Goal: Information Seeking & Learning: Learn about a topic

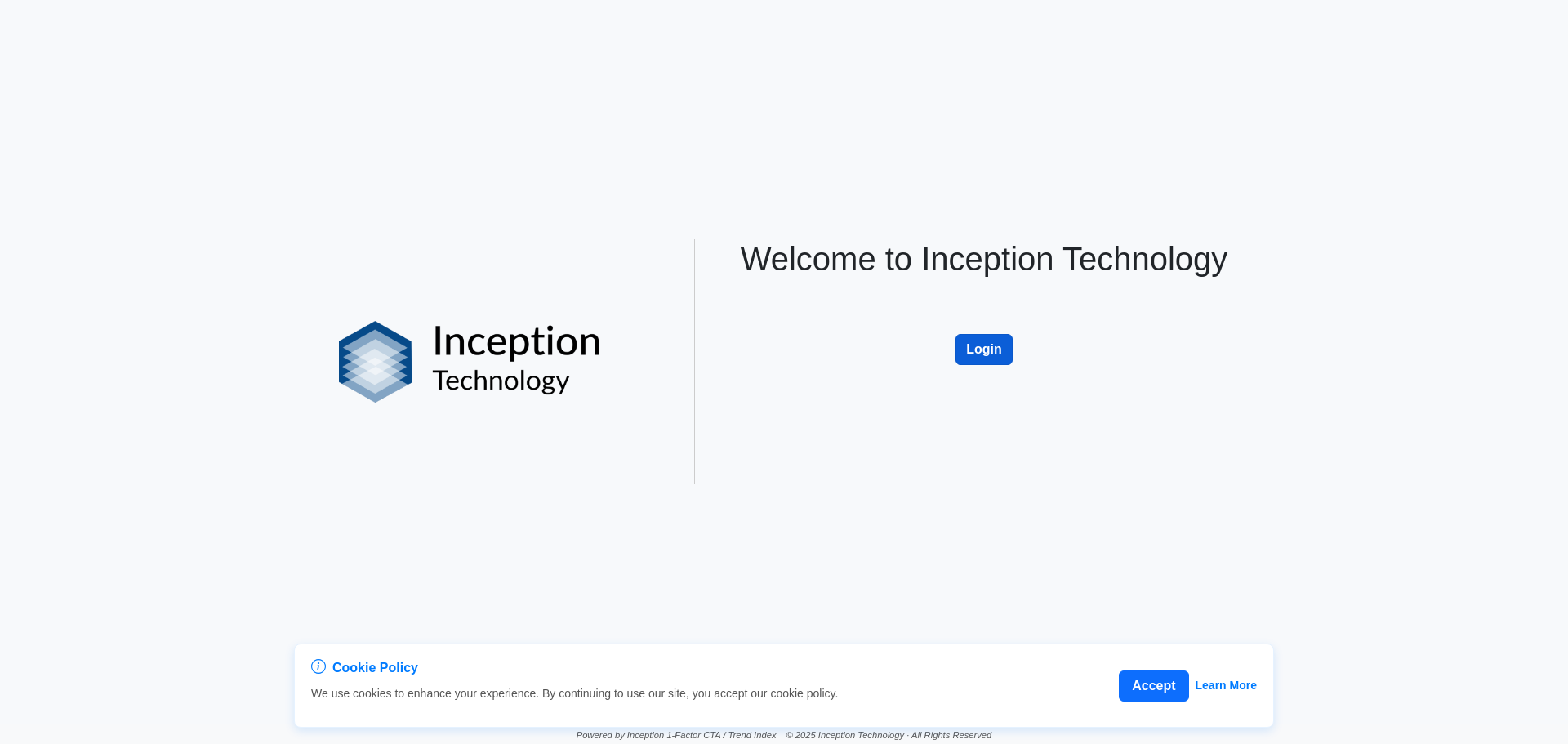
click at [978, 356] on button "Login" at bounding box center [984, 349] width 57 height 31
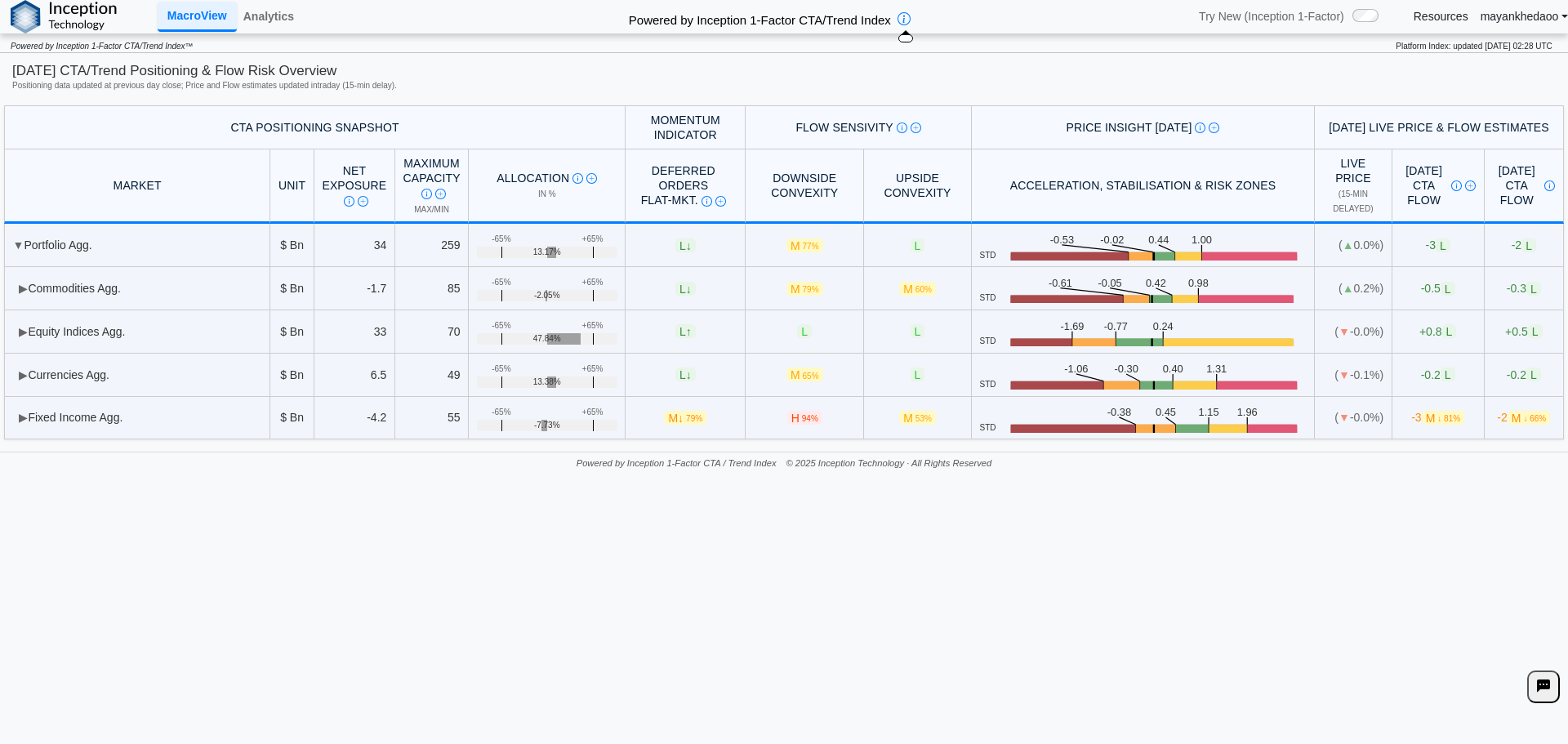
click at [907, 22] on icon at bounding box center [904, 20] width 13 height 20
click at [257, 15] on link "Analytics" at bounding box center [269, 16] width 64 height 27
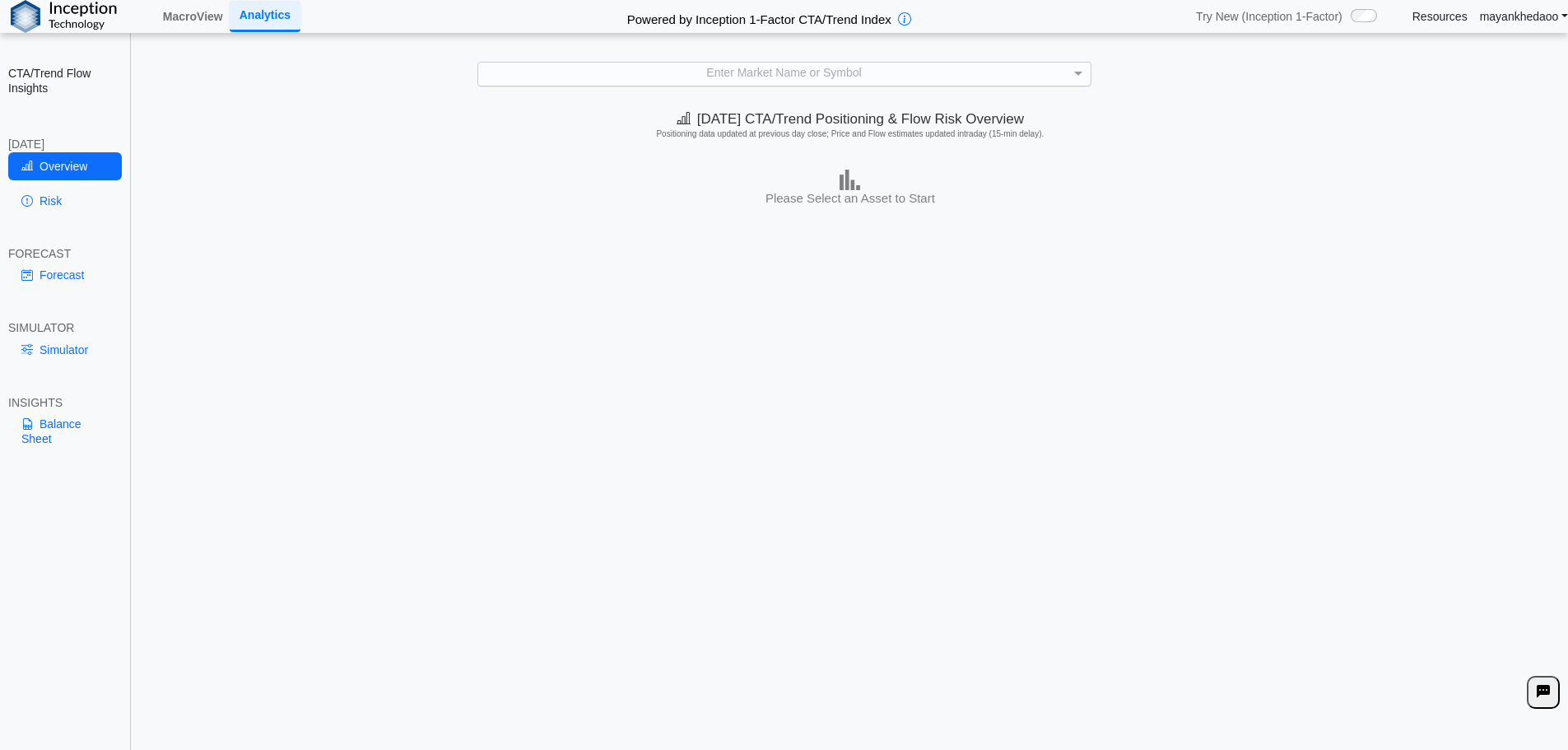
click at [768, 78] on div "Enter Market Name or Symbol" at bounding box center [784, 73] width 612 height 22
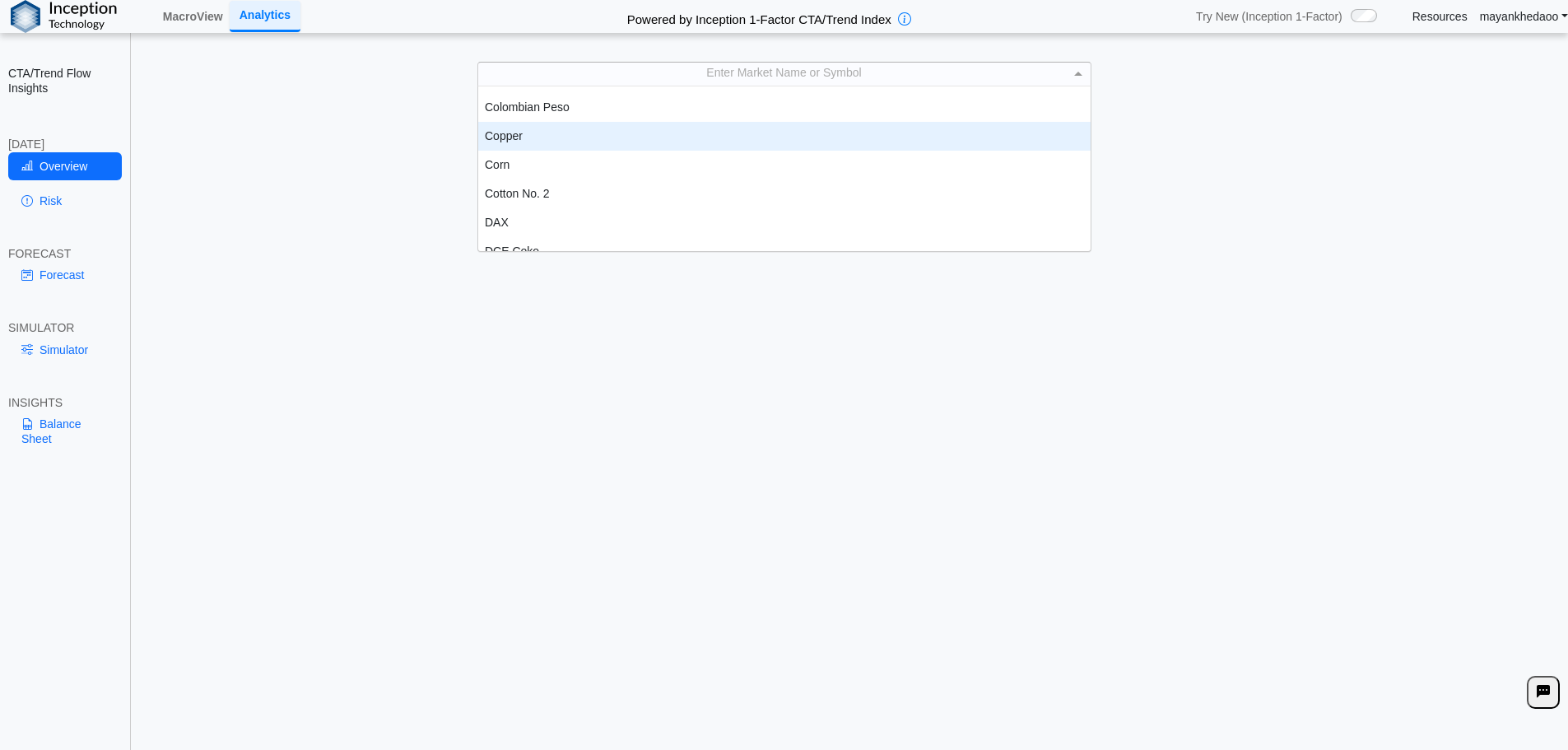
scroll to position [659, 0]
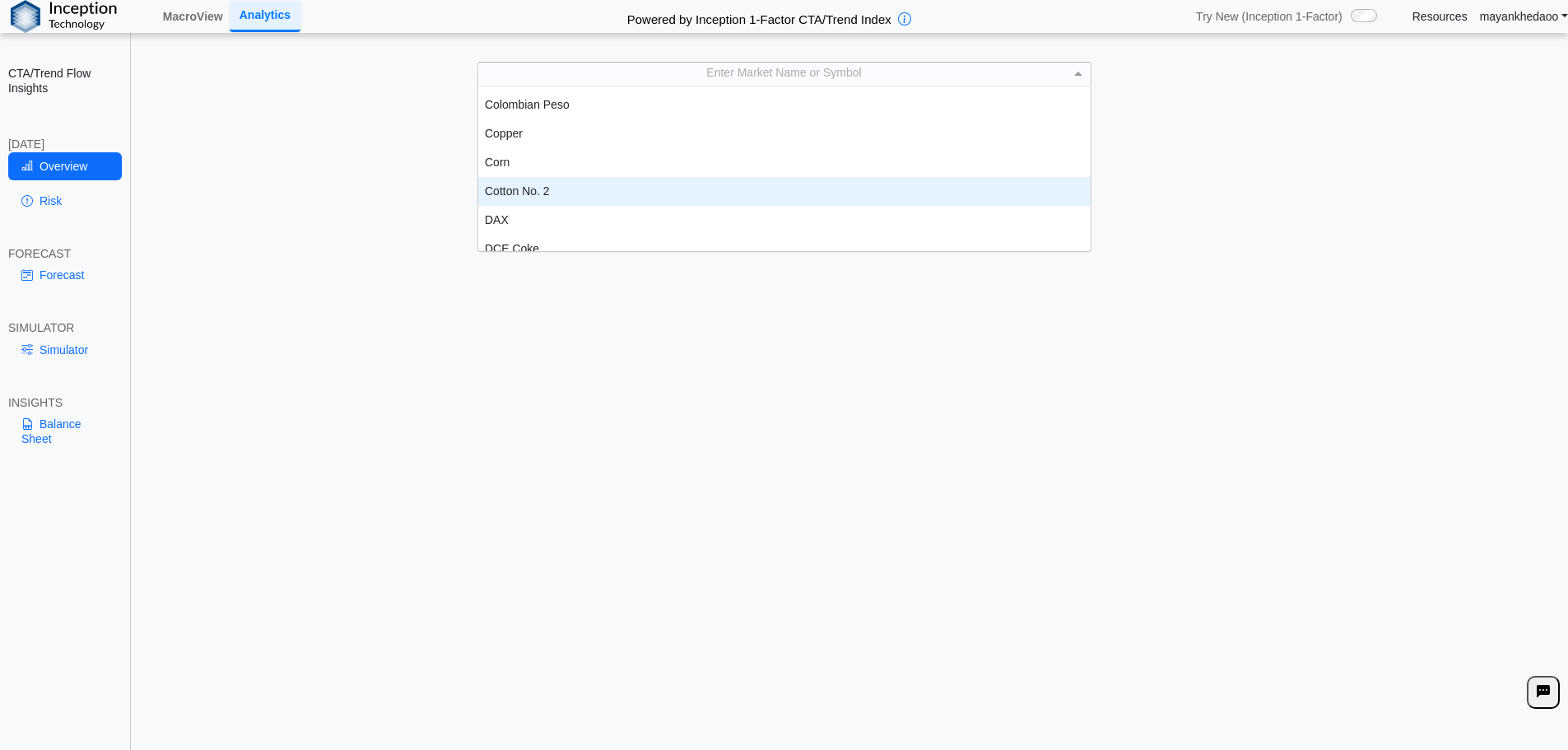
click at [560, 197] on div "Cotton No. 2" at bounding box center [784, 191] width 612 height 29
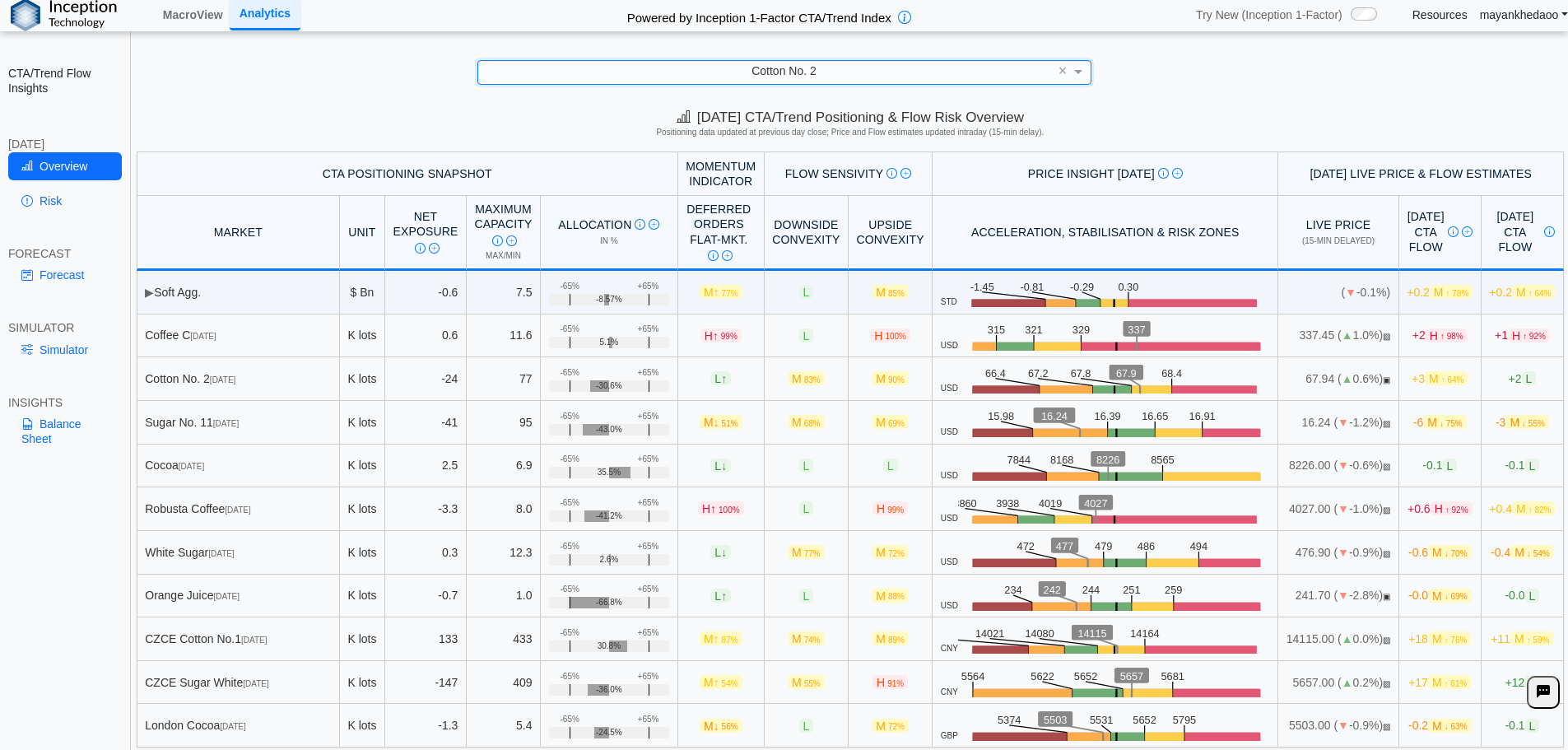
scroll to position [0, 0]
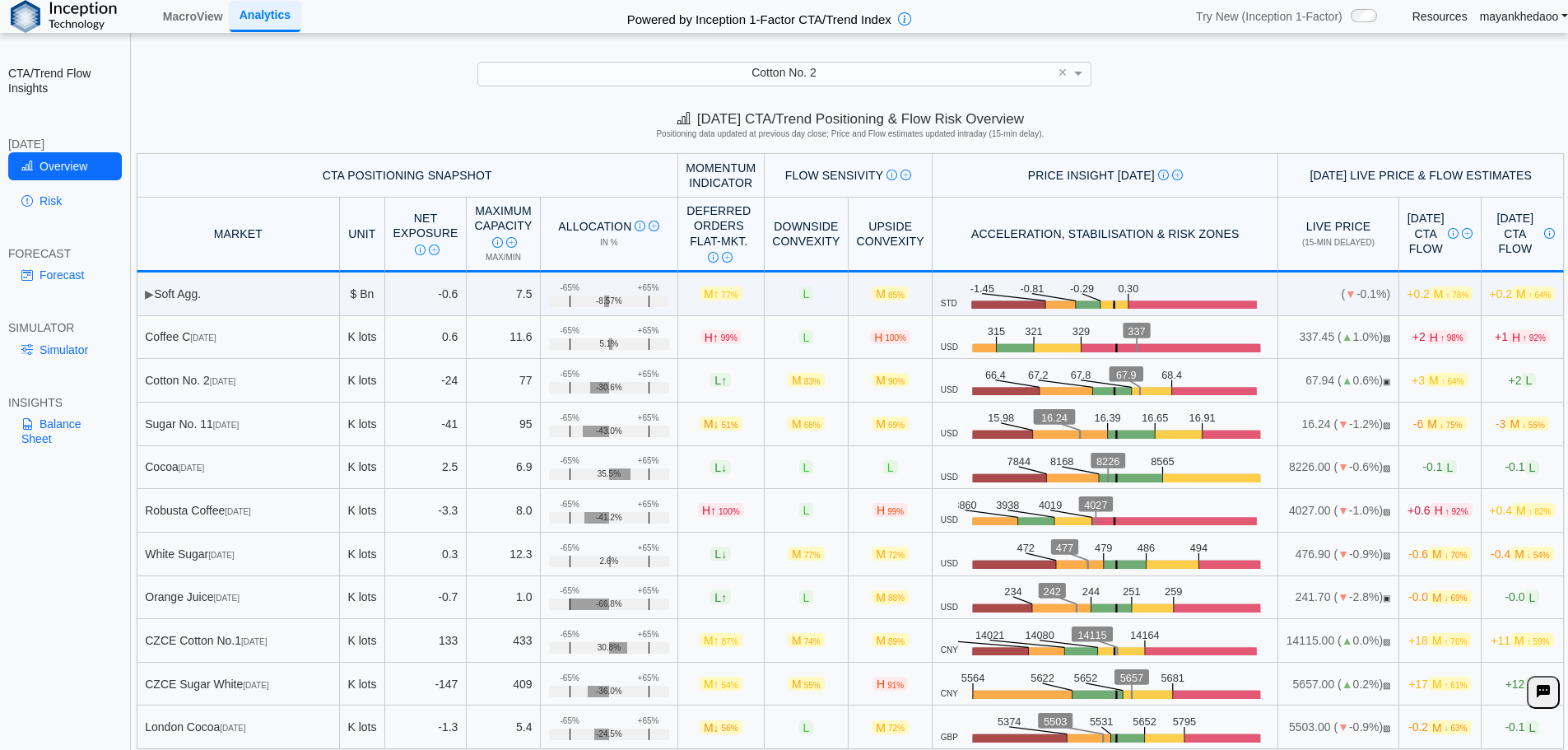
click at [1431, 15] on link "Resources" at bounding box center [1440, 16] width 55 height 15
click at [57, 279] on link "Forecast" at bounding box center [64, 274] width 114 height 28
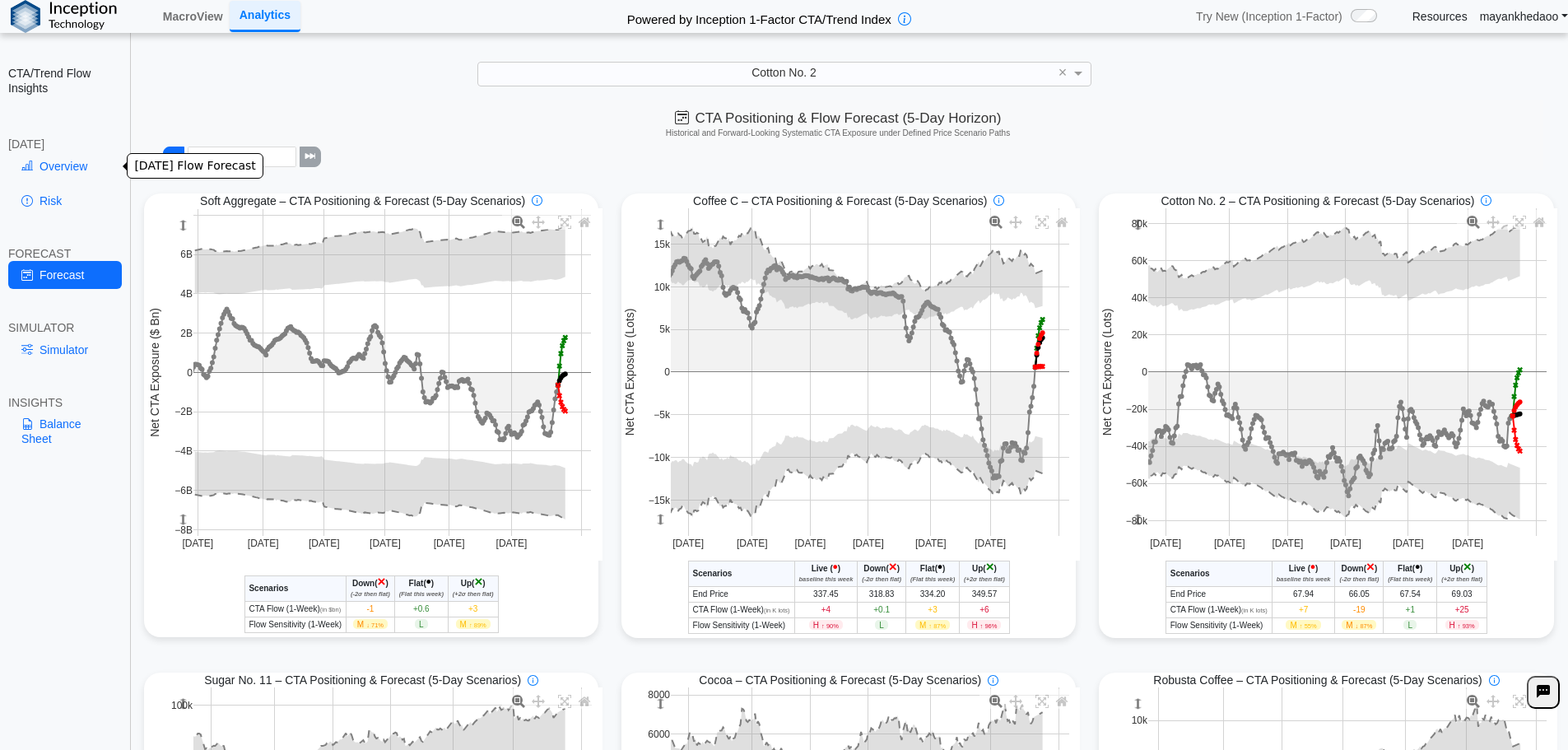
click at [66, 169] on link "Overview" at bounding box center [64, 165] width 114 height 28
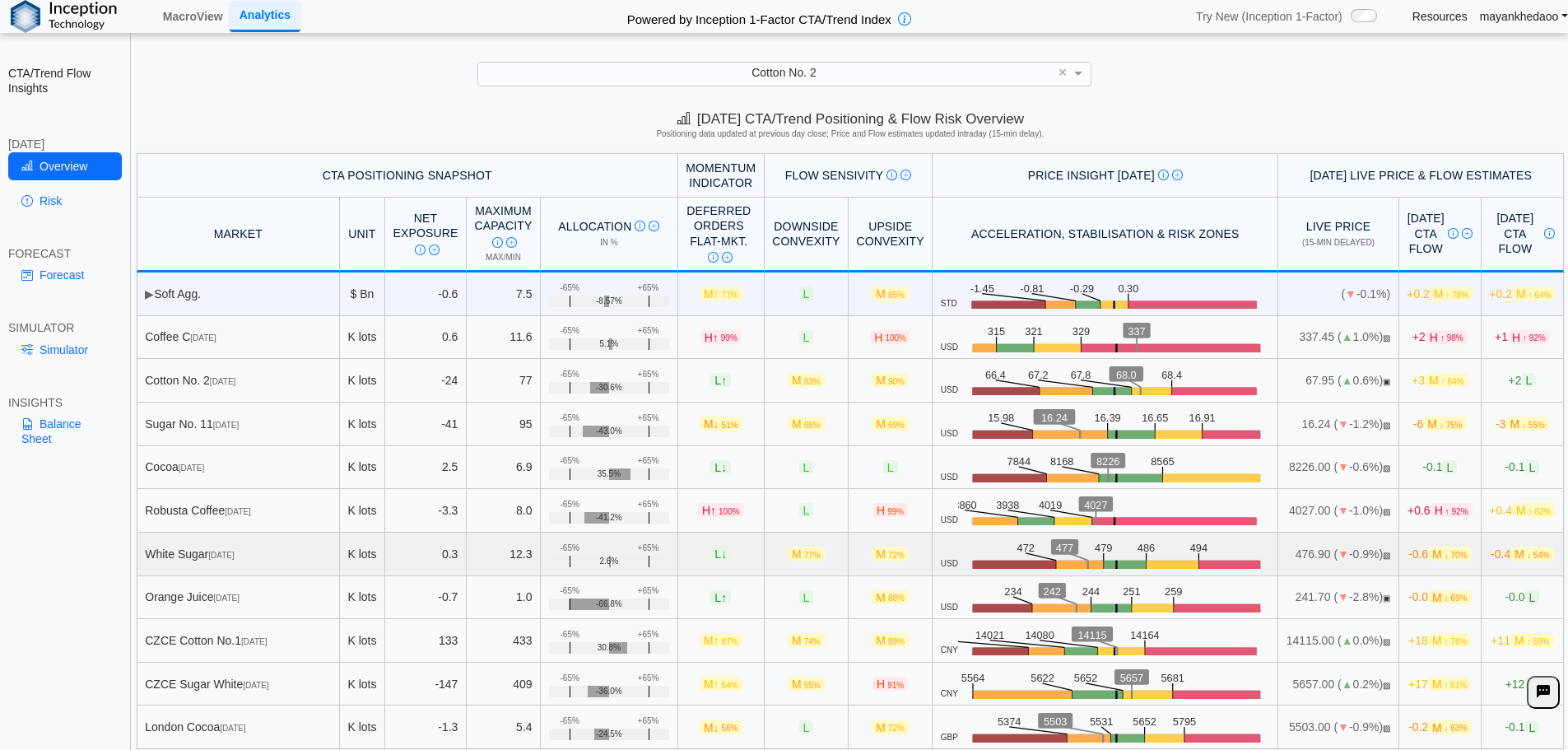
scroll to position [7, 0]
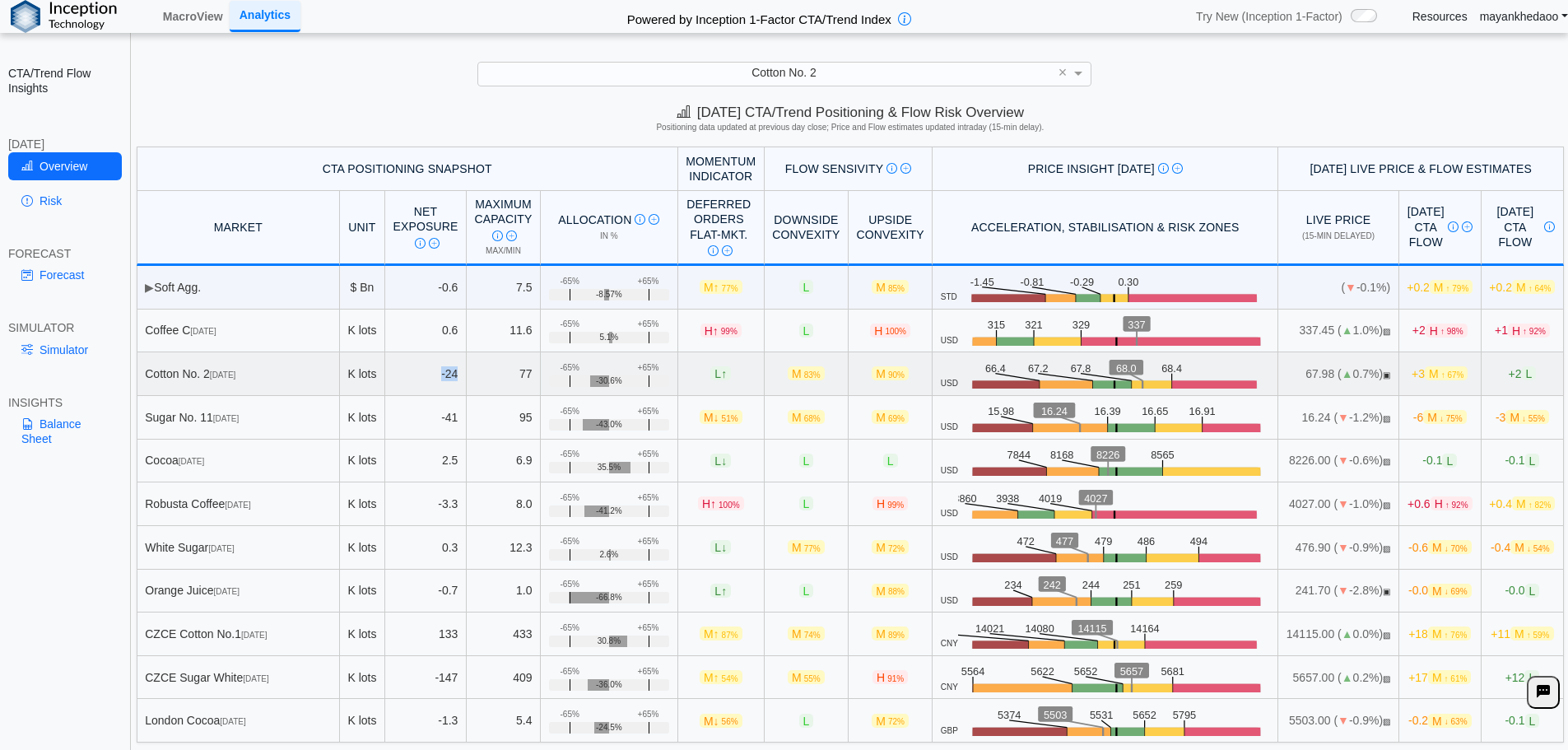
drag, startPoint x: 428, startPoint y: 375, endPoint x: 441, endPoint y: 379, distance: 13.6
click at [441, 379] on td "-24" at bounding box center [426, 374] width 81 height 44
click at [434, 376] on td "-24" at bounding box center [426, 374] width 81 height 44
drag, startPoint x: 760, startPoint y: 375, endPoint x: 788, endPoint y: 374, distance: 28.0
click at [788, 374] on span "M 83%" at bounding box center [805, 374] width 37 height 14
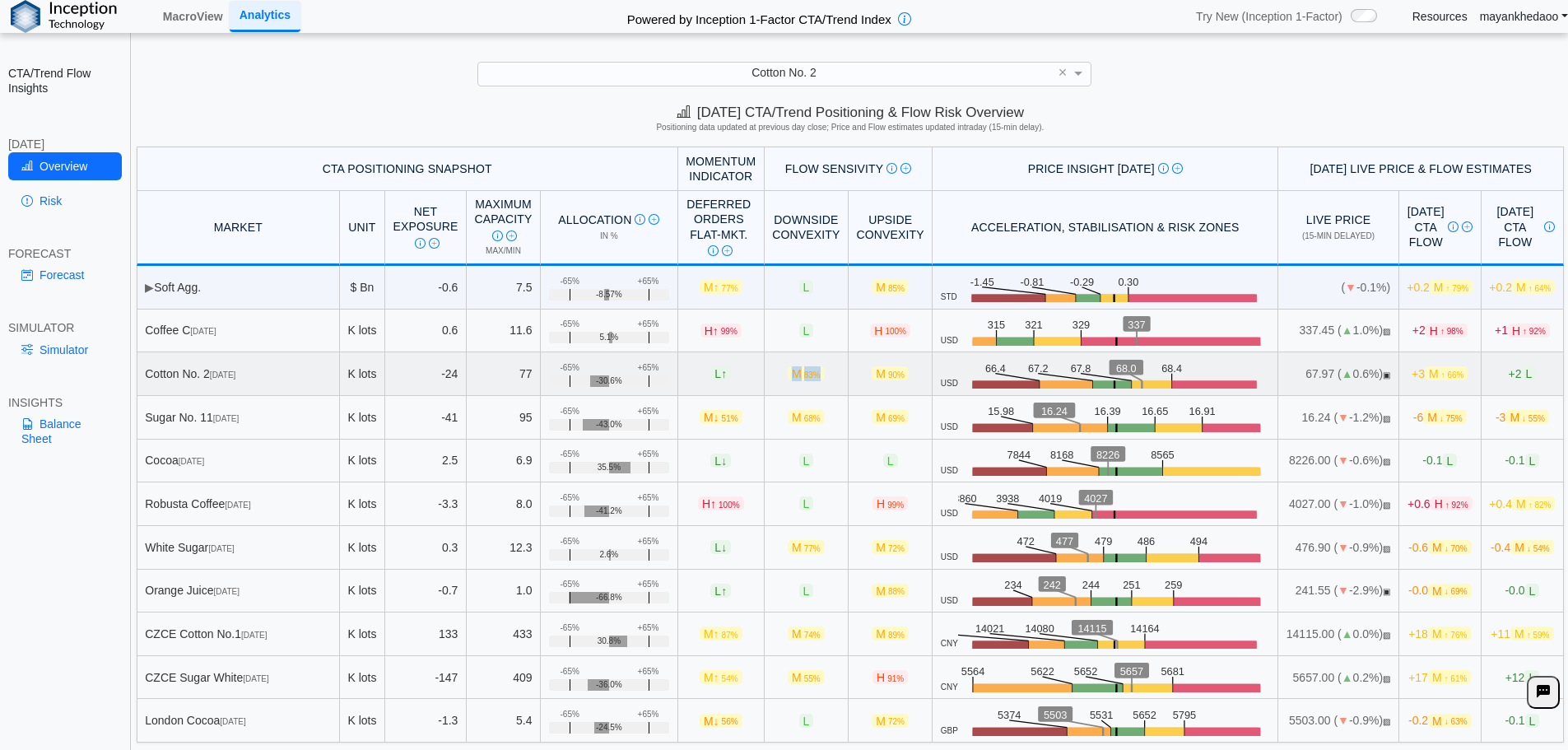
click at [798, 362] on td "M 83%" at bounding box center [806, 374] width 84 height 44
drag, startPoint x: 1260, startPoint y: 374, endPoint x: 1340, endPoint y: 371, distance: 80.1
click at [1340, 371] on td "67.98 ( ▲ 0.7%) ▣" at bounding box center [1338, 374] width 120 height 44
click at [1320, 371] on td "67.98 ( ▲ 0.7%) ▣" at bounding box center [1338, 374] width 120 height 44
click at [1425, 373] on span "M ↑ 65%" at bounding box center [1446, 374] width 43 height 14
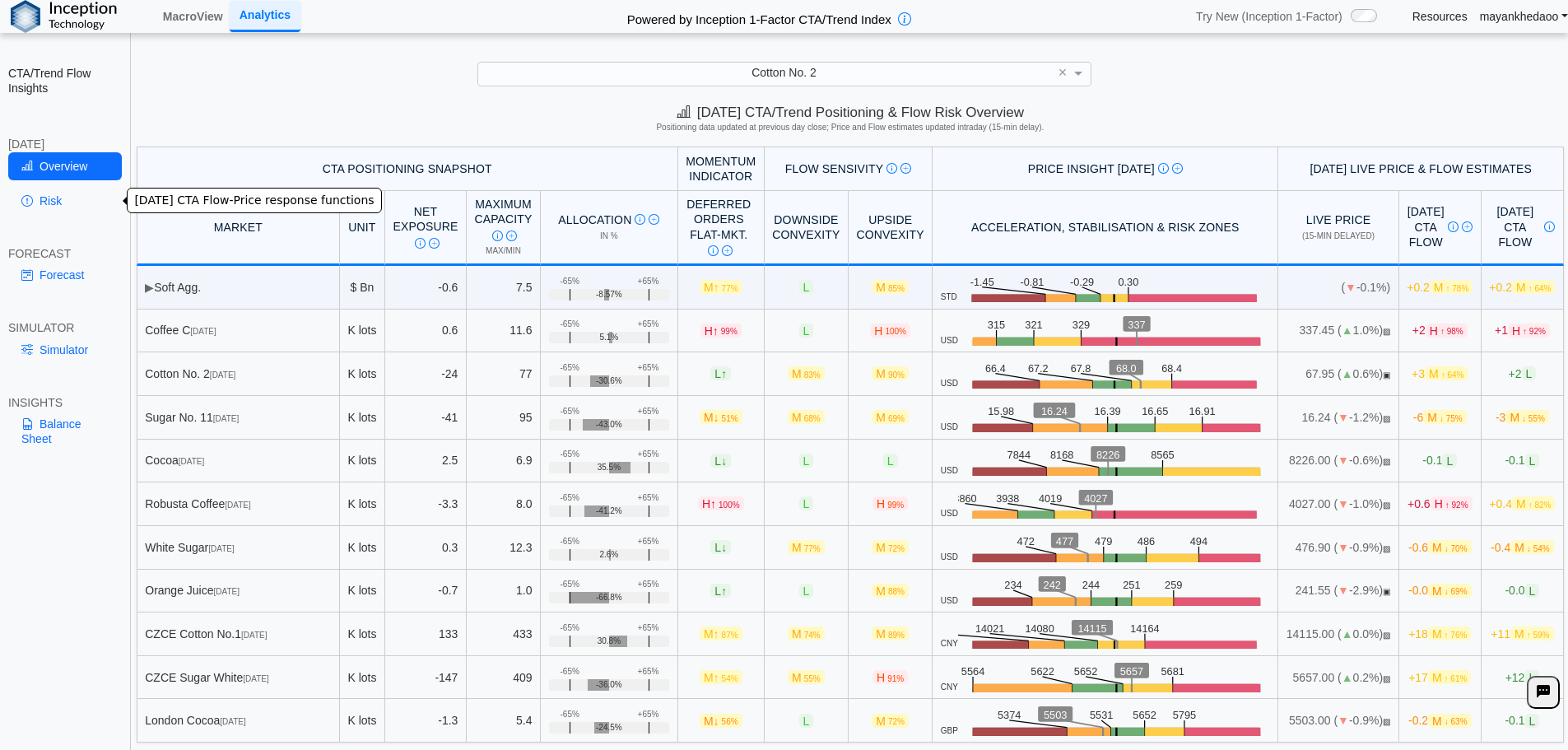
click at [45, 205] on link "Risk" at bounding box center [64, 200] width 114 height 28
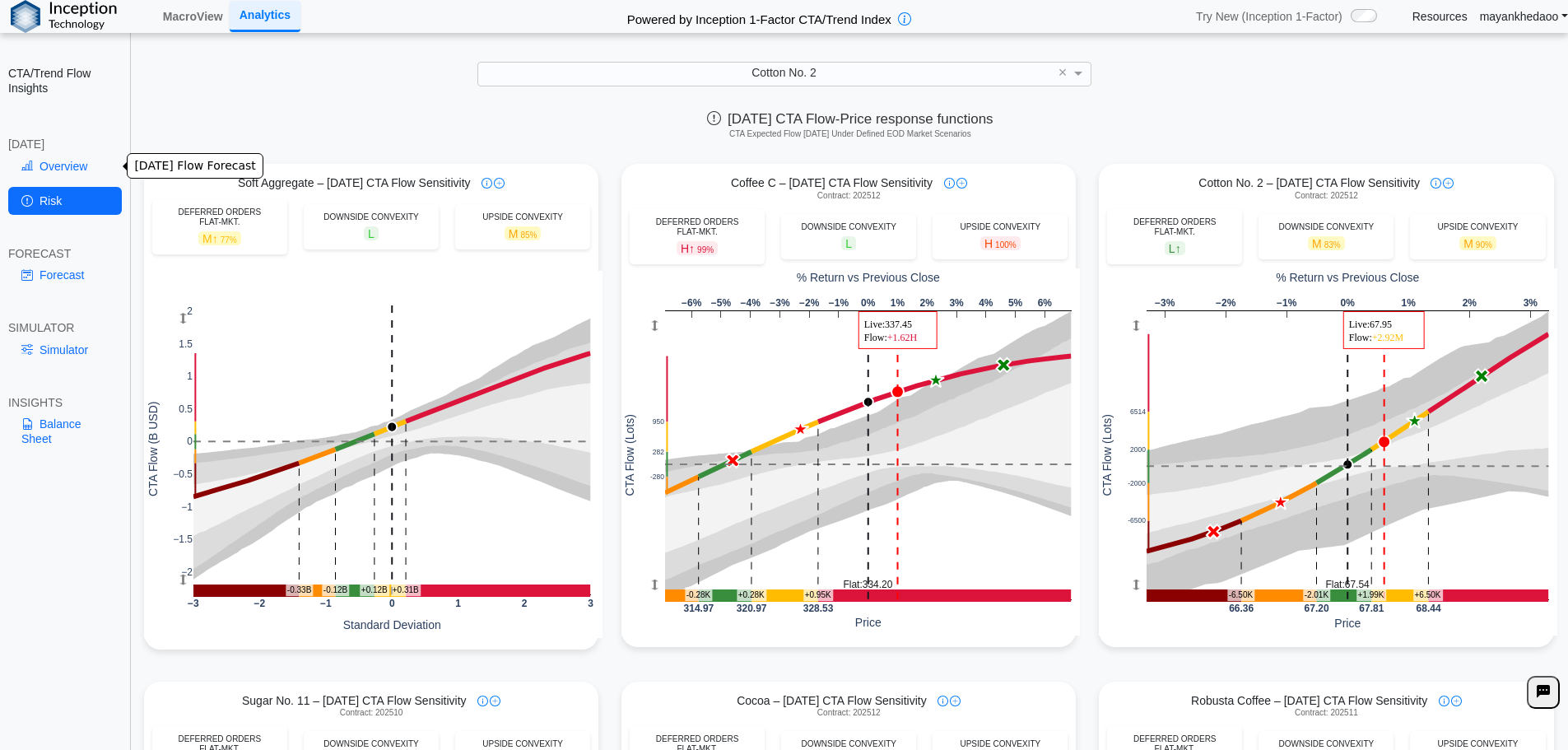
click at [70, 164] on link "Overview" at bounding box center [64, 165] width 114 height 28
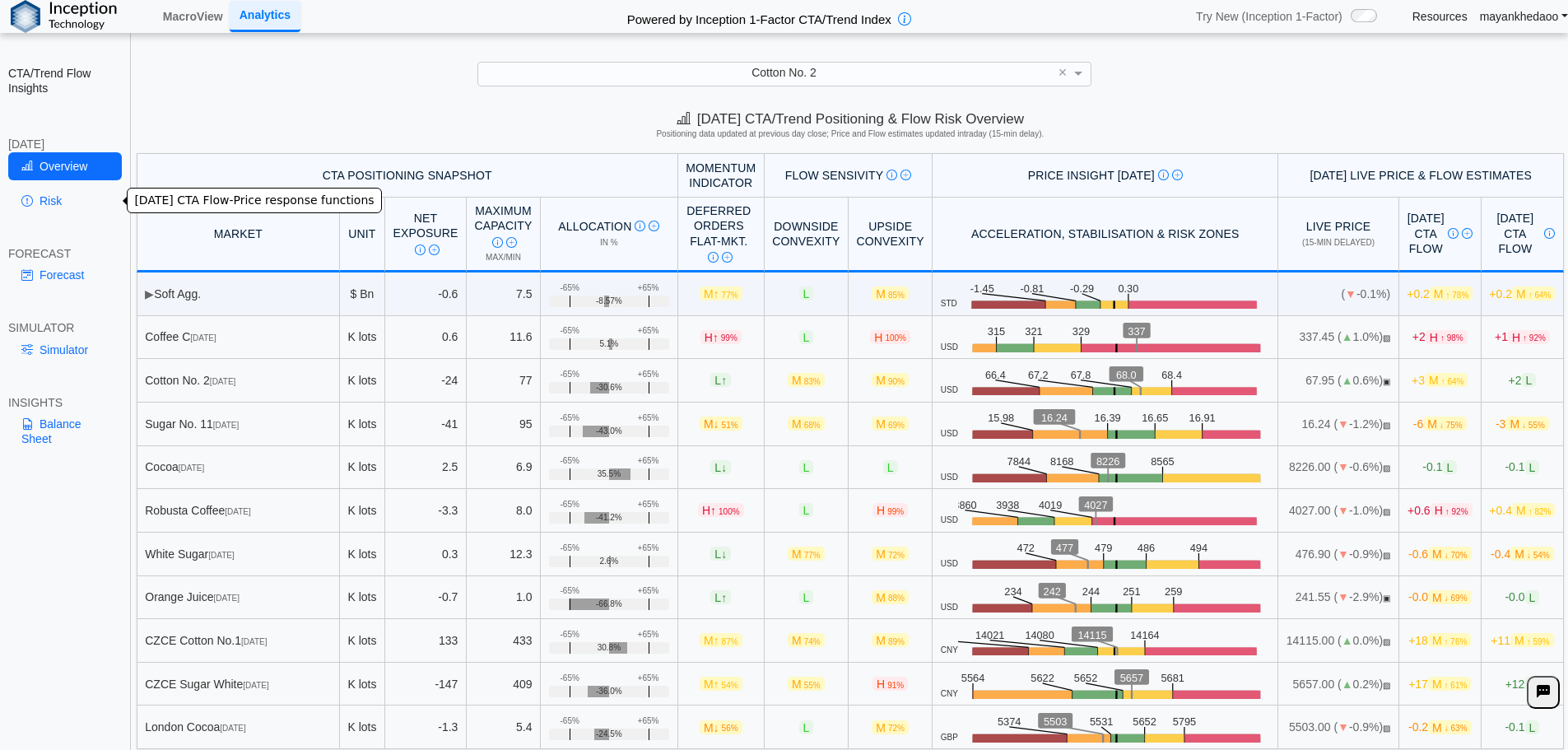
click at [66, 208] on link "Risk" at bounding box center [64, 200] width 114 height 28
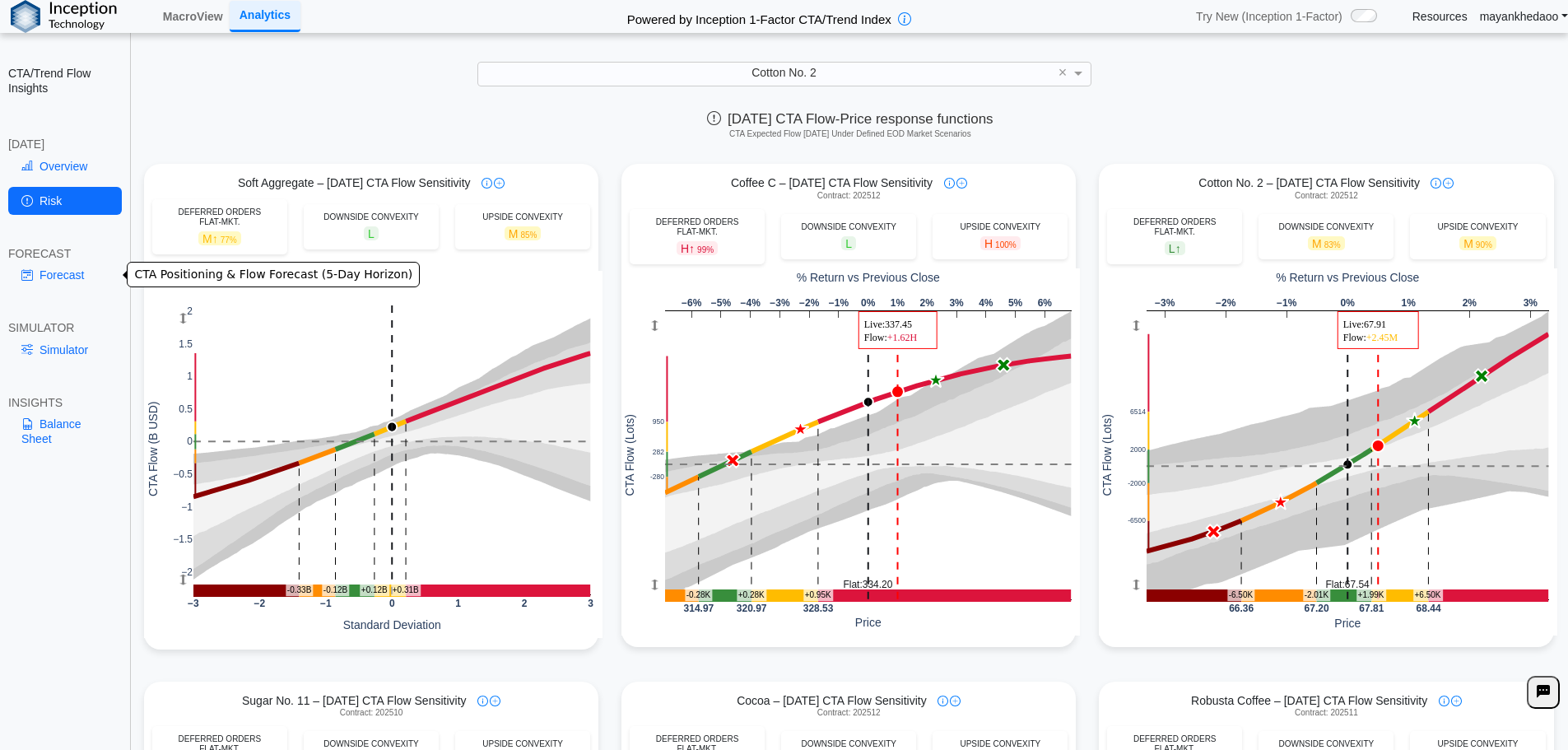
click at [62, 281] on link "Forecast" at bounding box center [64, 274] width 114 height 28
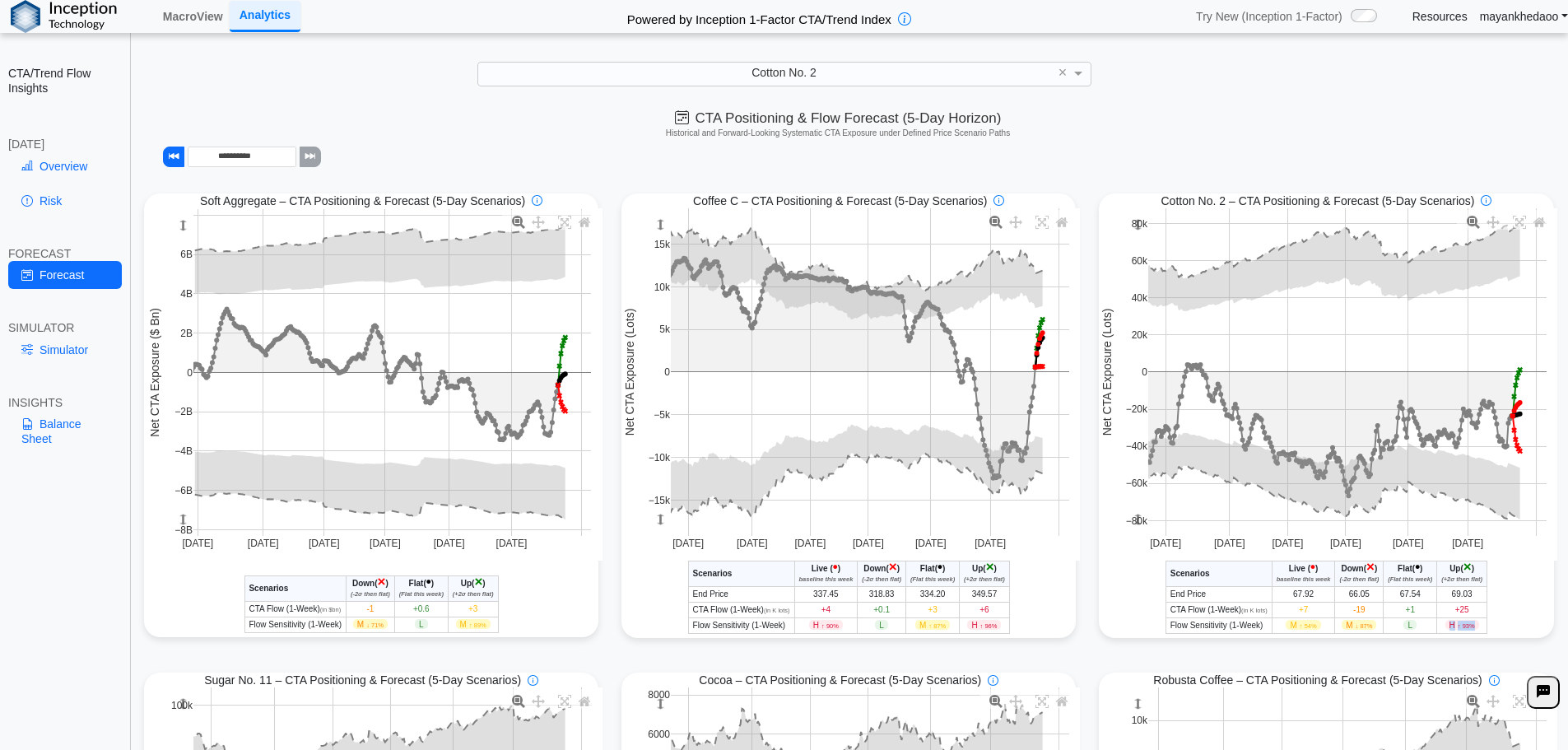
drag, startPoint x: 1460, startPoint y: 627, endPoint x: 1442, endPoint y: 625, distance: 18.1
click at [1446, 625] on span "H ↑ 93%" at bounding box center [1463, 624] width 34 height 10
click at [1484, 619] on div "Cotton No. 2 - CTA/Trend Conditional Market Forecast - Today Scenarios Live ( •…" at bounding box center [1326, 597] width 454 height 73
drag, startPoint x: 691, startPoint y: 119, endPoint x: 795, endPoint y: 127, distance: 104.3
click at [795, 127] on div "**********" at bounding box center [838, 135] width 1412 height 70
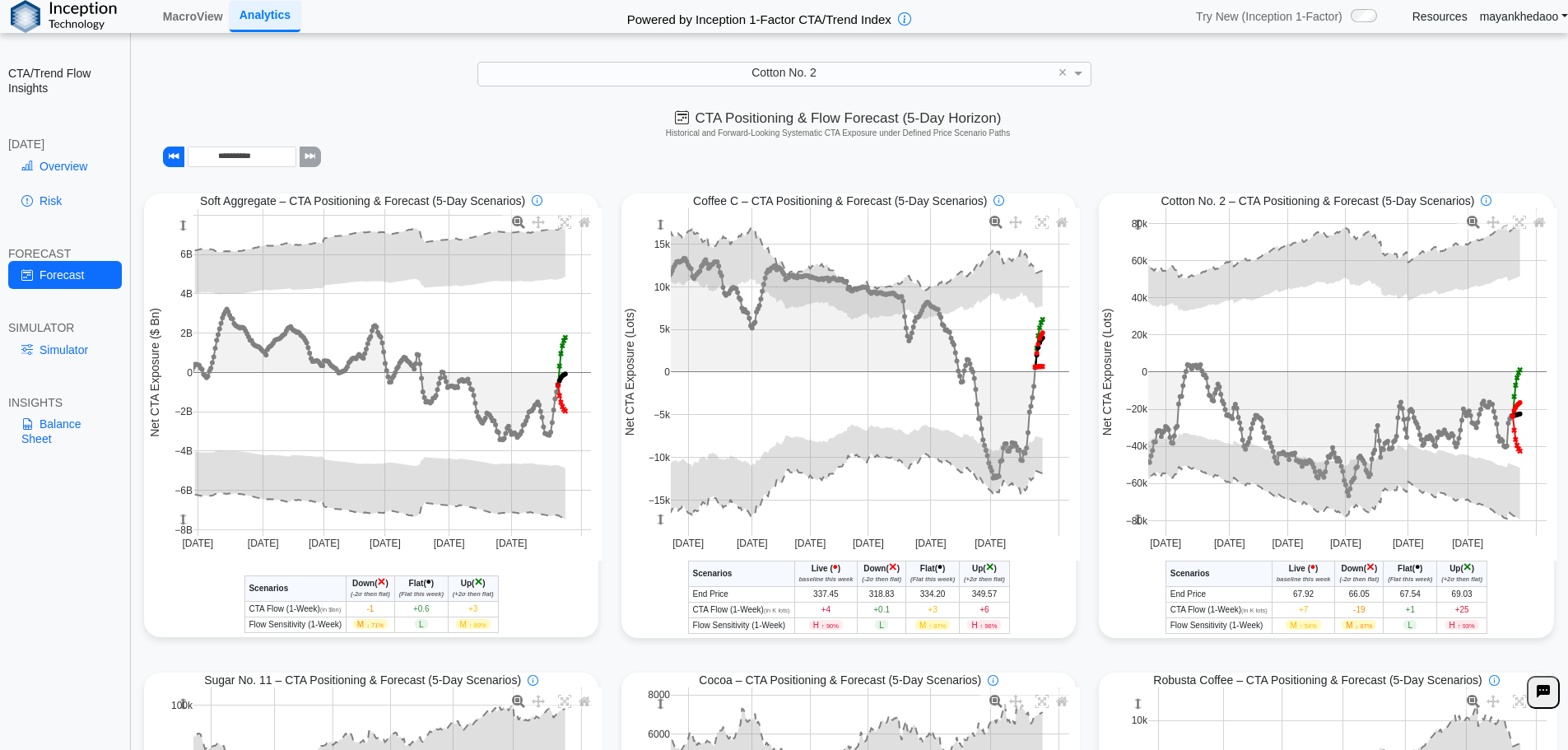
drag, startPoint x: 1002, startPoint y: 134, endPoint x: 1100, endPoint y: 137, distance: 98.0
click at [1012, 135] on h5 "Historical and Forward-Looking Systematic CTA Exposure under Defined Price Scen…" at bounding box center [838, 133] width 1395 height 10
click at [1131, 130] on h5 "Historical and Forward-Looking Systematic CTA Exposure under Defined Price Scen…" at bounding box center [838, 133] width 1395 height 10
click at [1439, 15] on link "Resources" at bounding box center [1440, 16] width 55 height 15
click at [168, 23] on link "MacroView" at bounding box center [193, 16] width 73 height 28
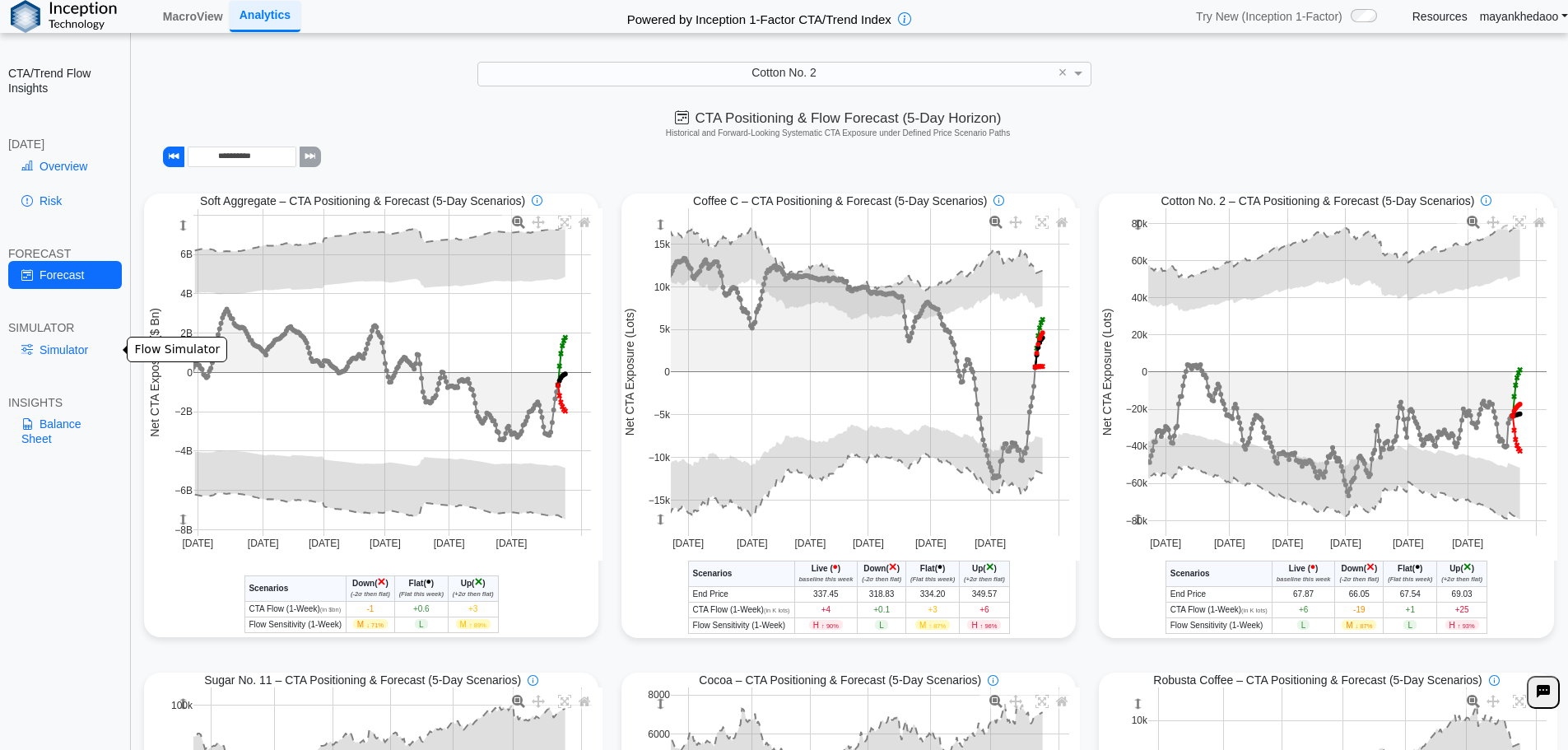
click at [81, 343] on link "Simulator" at bounding box center [64, 350] width 114 height 28
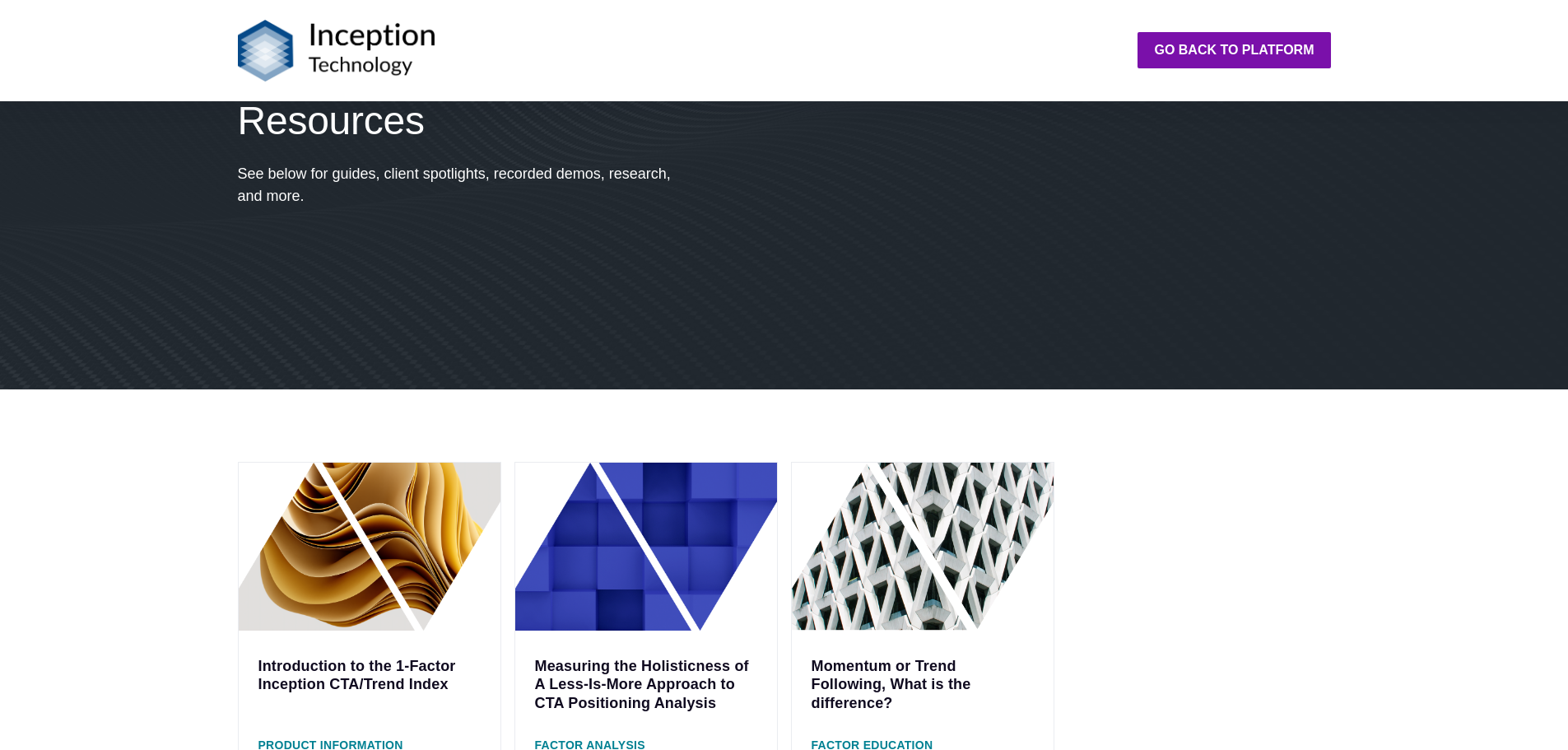
scroll to position [411, 0]
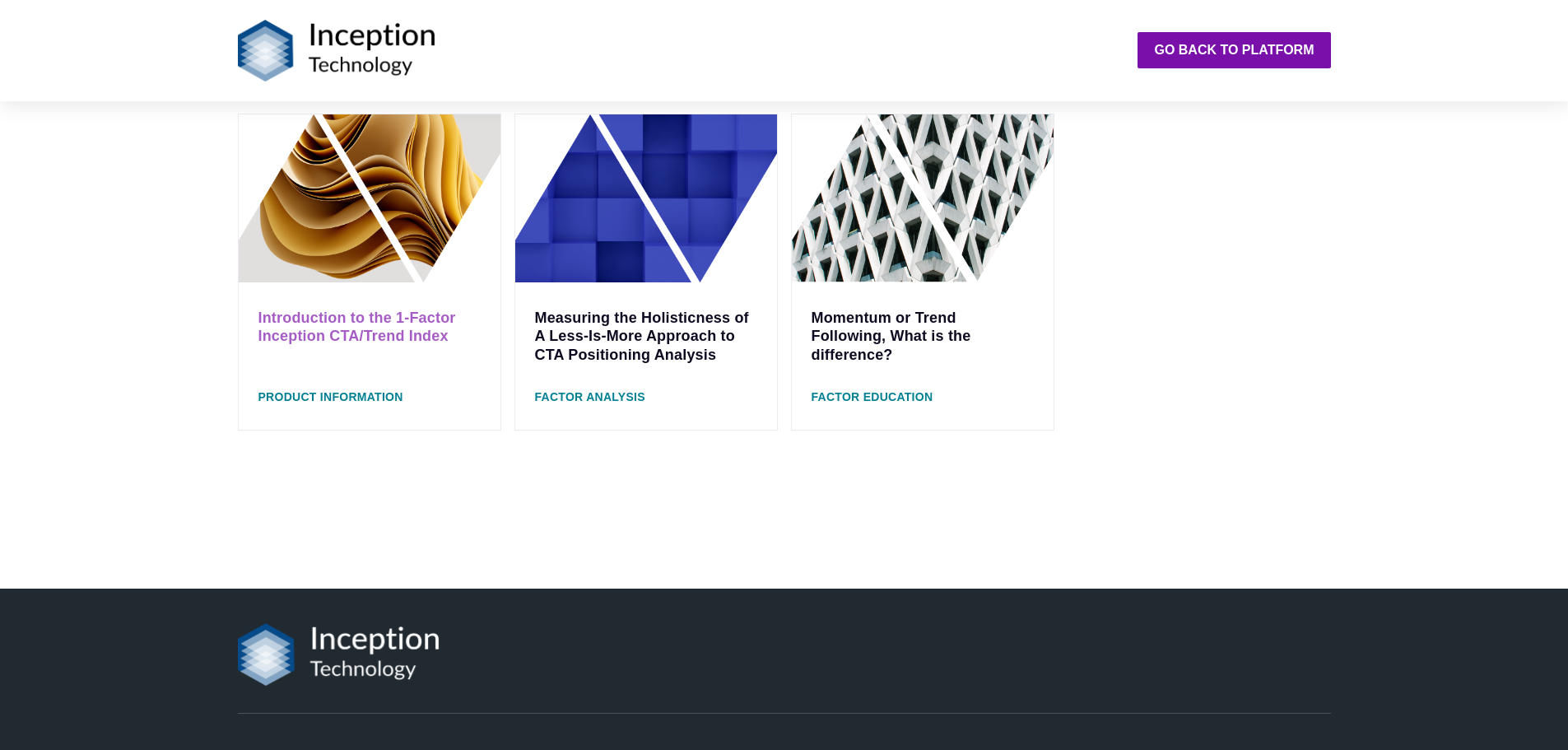
click at [397, 321] on link "Introduction to the 1-Factor Inception CTA/Trend Index" at bounding box center [357, 327] width 198 height 36
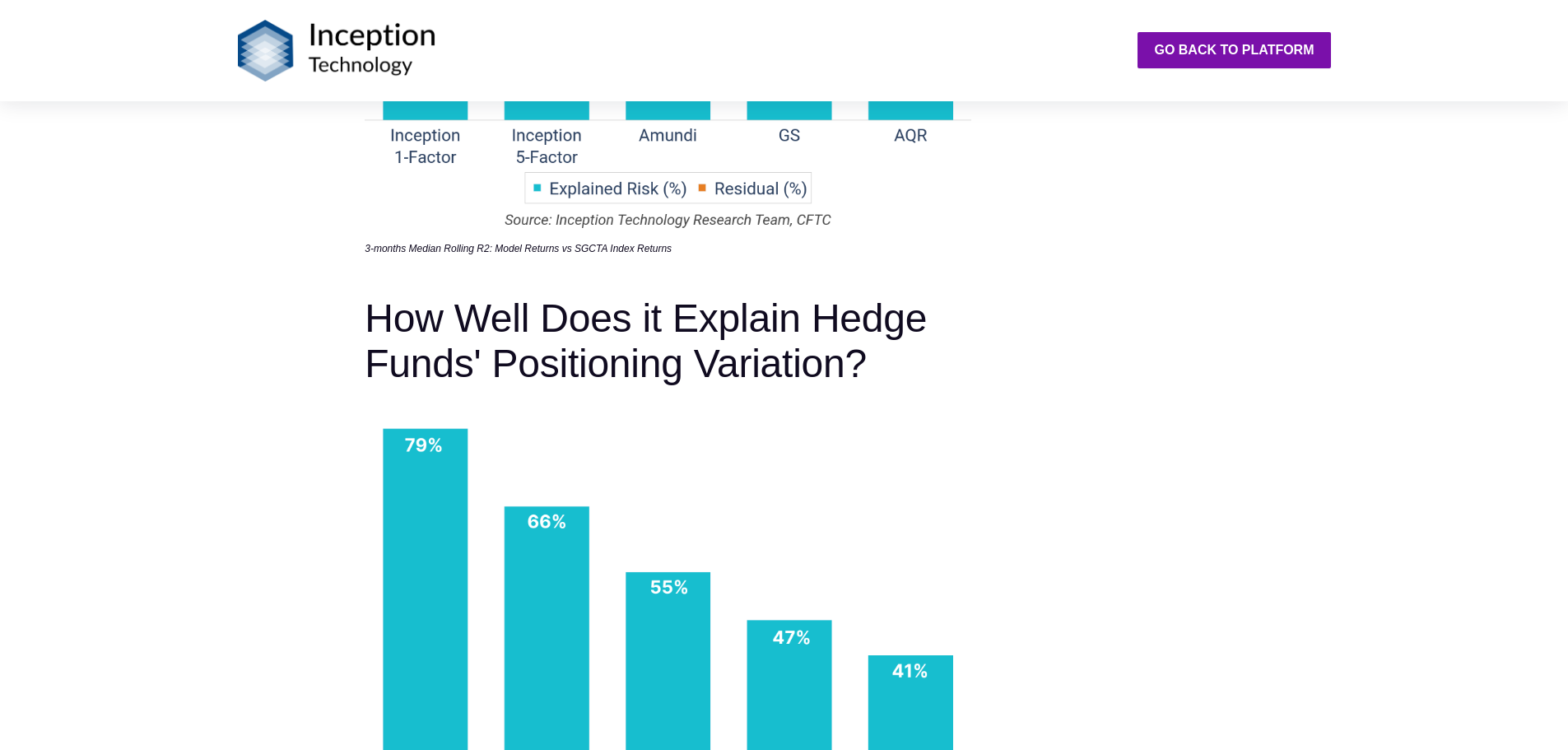
scroll to position [2716, 0]
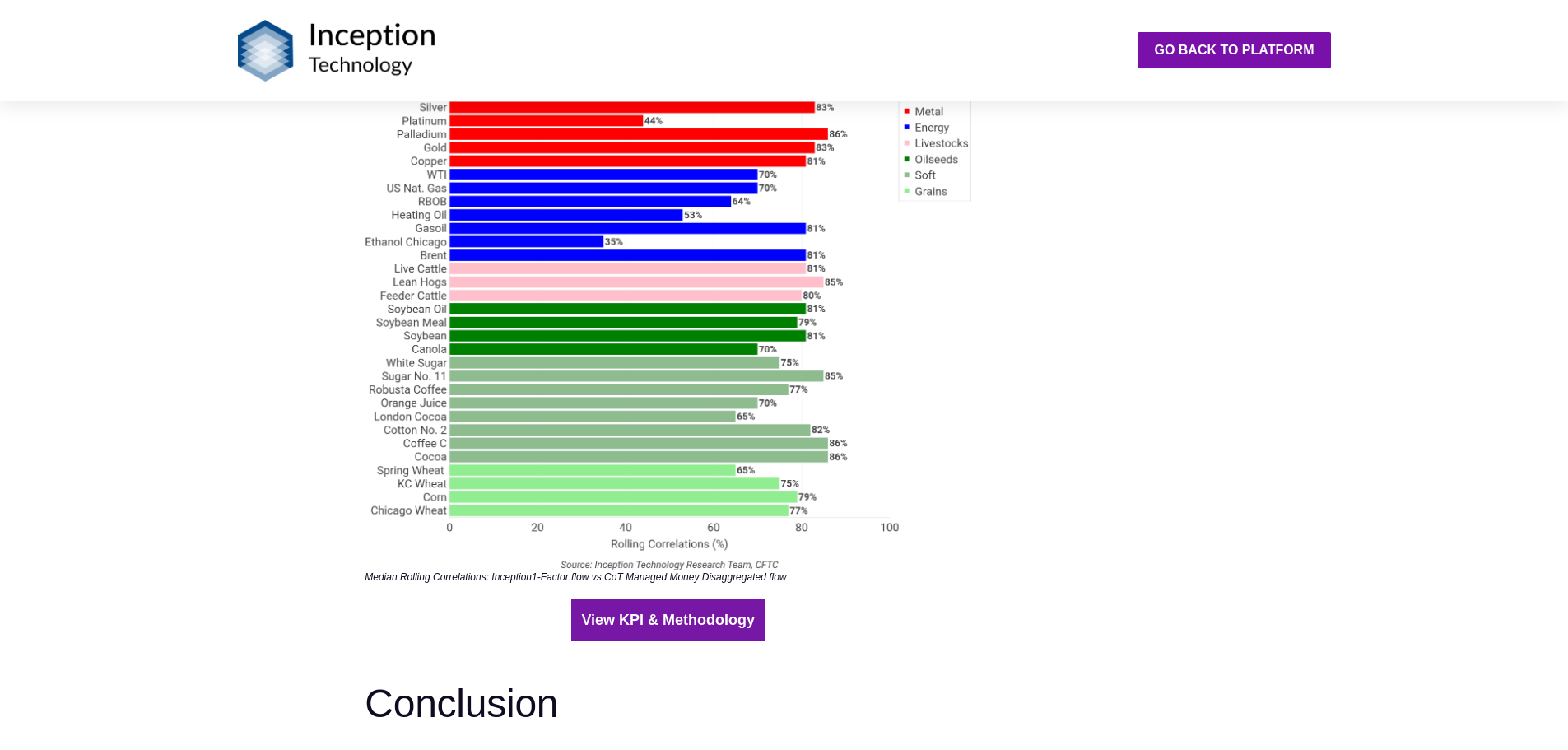
scroll to position [4032, 0]
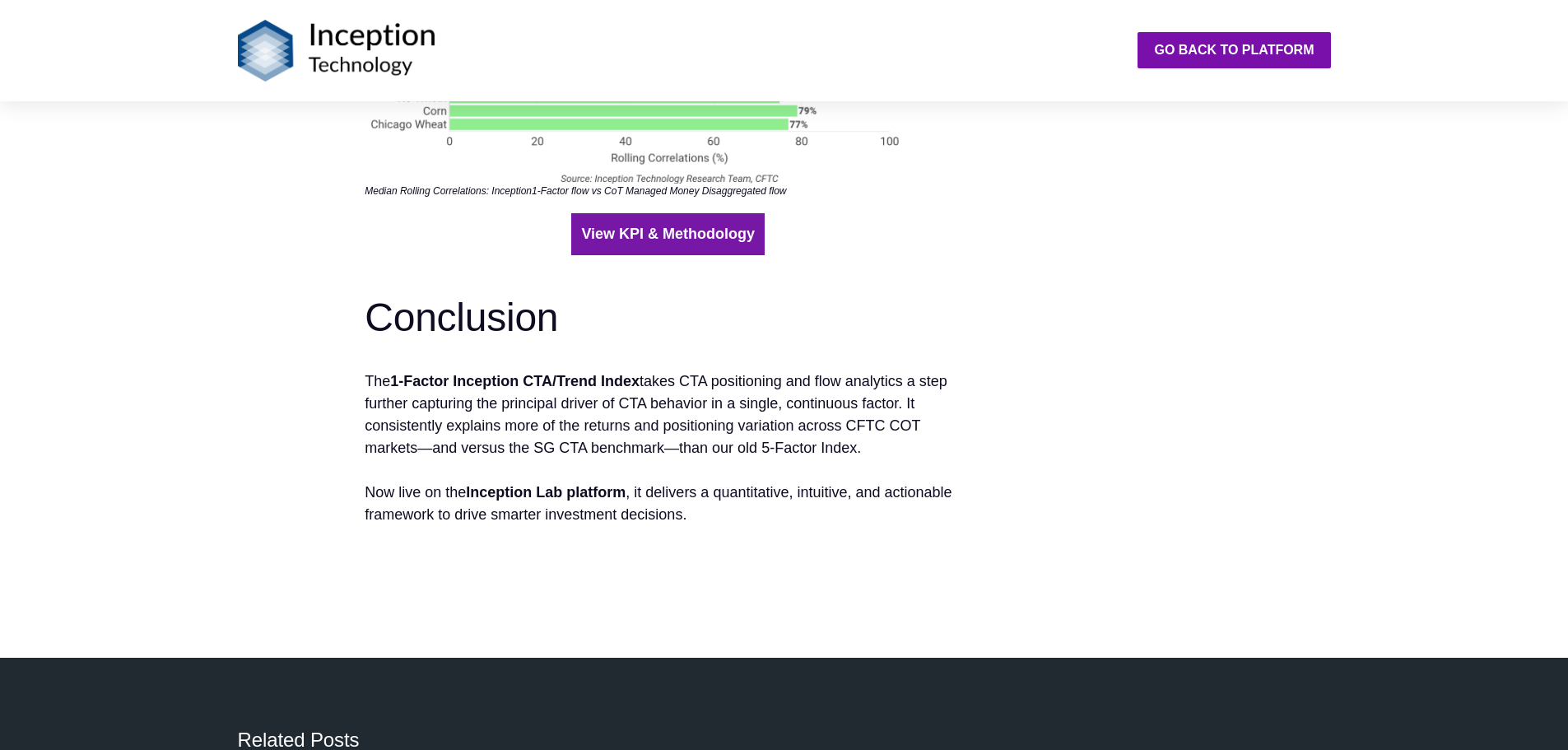
click at [653, 236] on b "View KPI & Methodology" at bounding box center [668, 233] width 173 height 16
